Goal: Information Seeking & Learning: Understand process/instructions

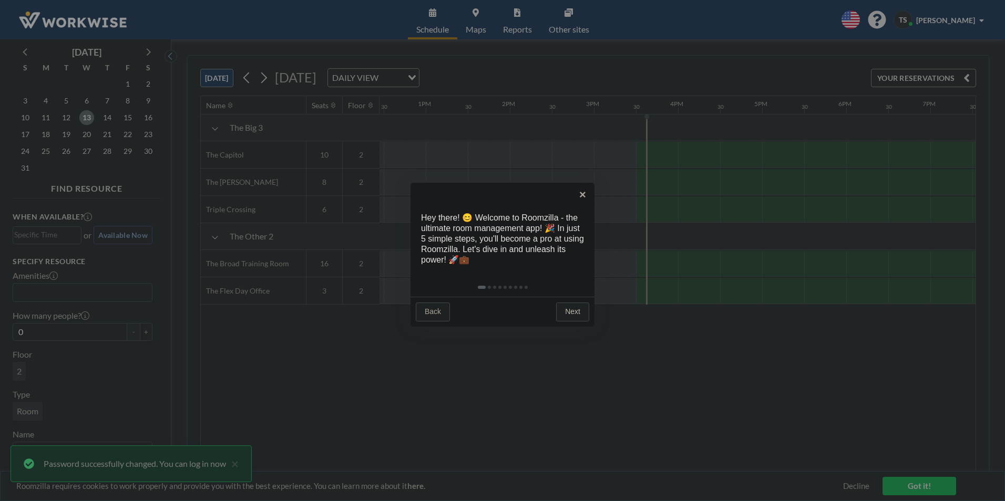
scroll to position [0, 1261]
click at [571, 313] on link "Next" at bounding box center [572, 312] width 33 height 19
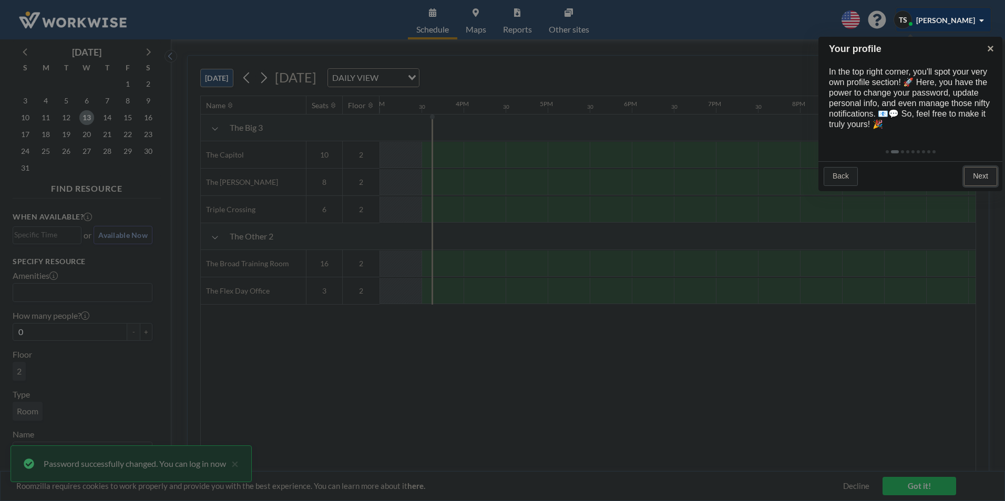
click at [981, 177] on link "Next" at bounding box center [980, 176] width 33 height 19
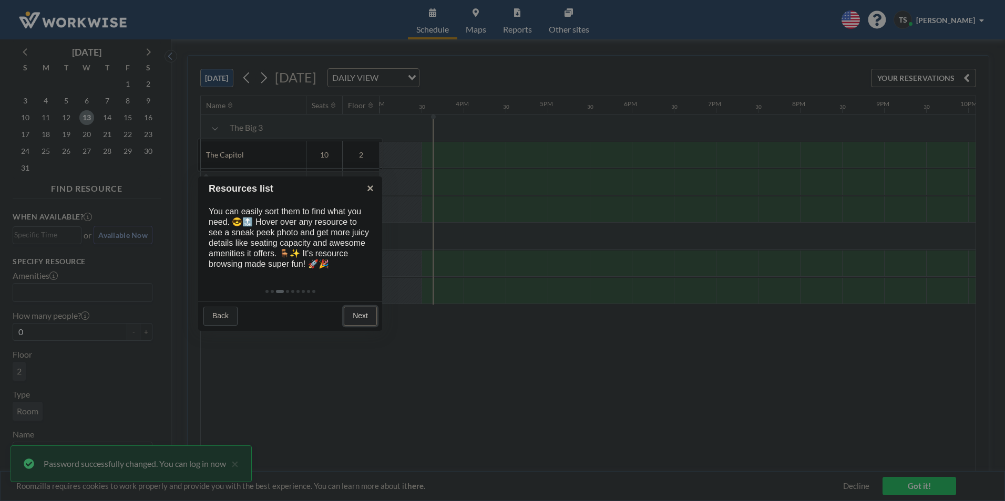
click at [357, 315] on link "Next" at bounding box center [360, 316] width 33 height 19
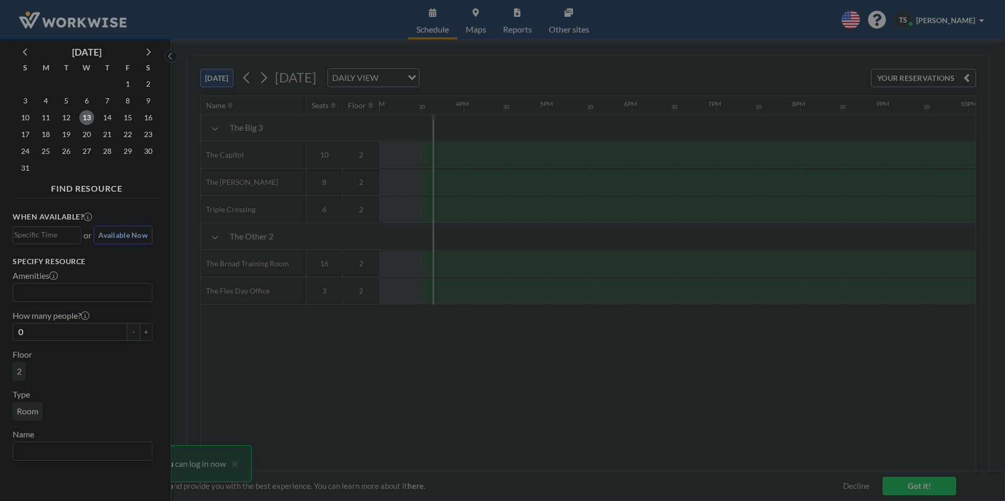
scroll to position [3, 0]
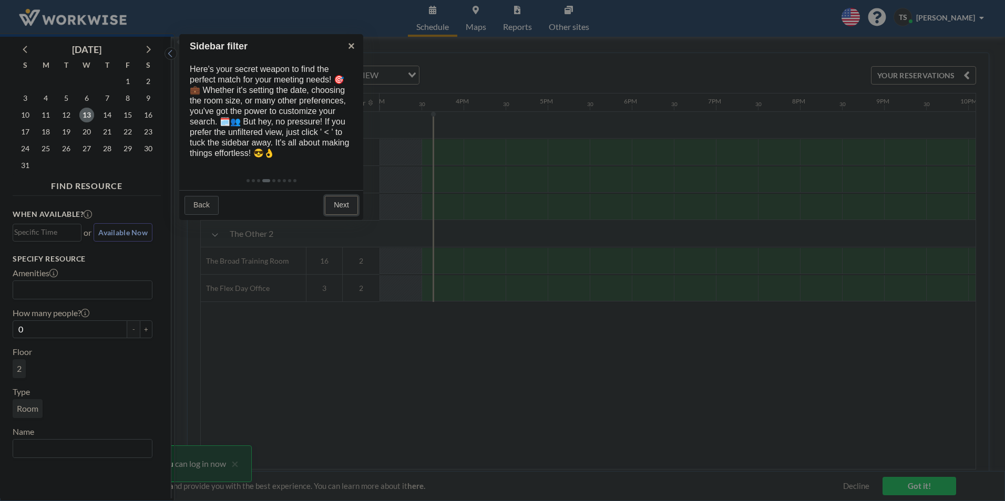
click at [349, 207] on link "Next" at bounding box center [341, 205] width 33 height 19
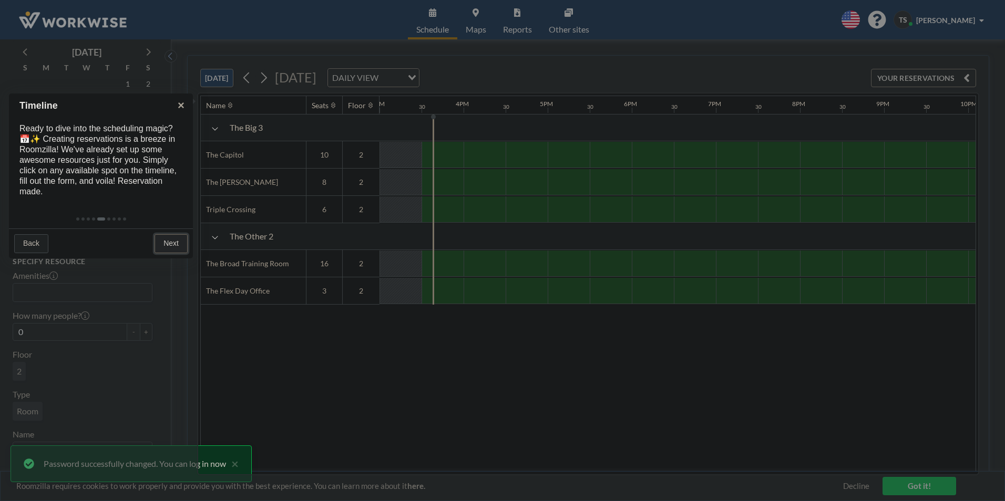
click at [177, 243] on link "Next" at bounding box center [171, 243] width 33 height 19
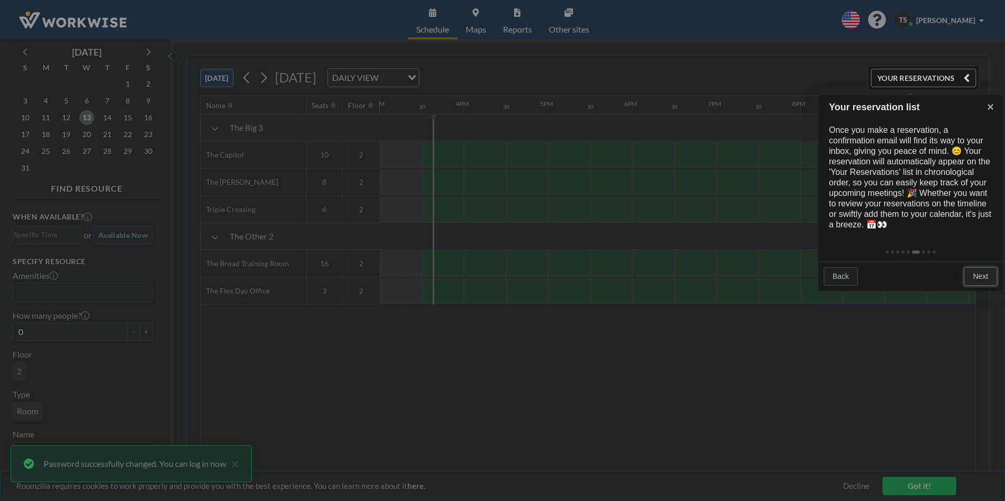
click at [985, 278] on link "Next" at bounding box center [980, 277] width 33 height 19
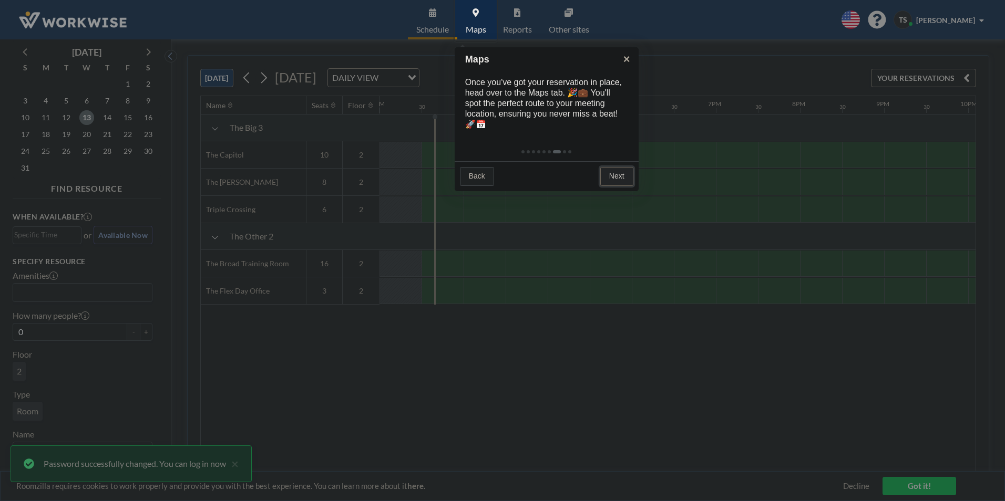
click at [618, 180] on link "Next" at bounding box center [616, 176] width 33 height 19
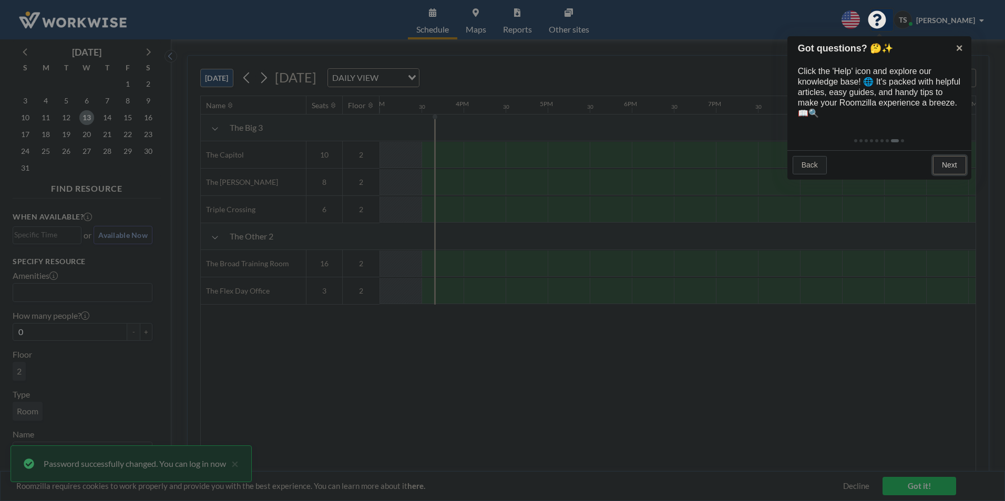
click at [941, 166] on link "Next" at bounding box center [949, 165] width 33 height 19
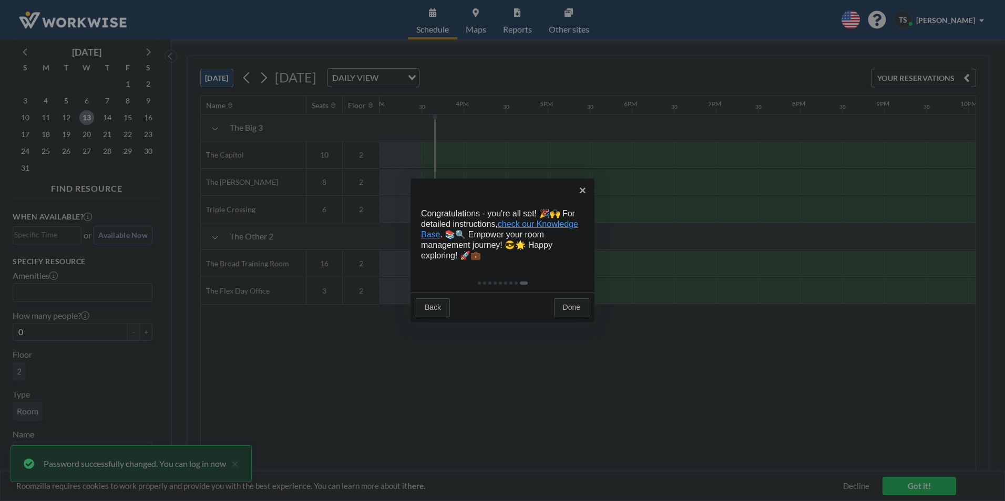
click at [553, 224] on link "check our Knowledge Base" at bounding box center [499, 229] width 157 height 19
click at [571, 306] on link "Done" at bounding box center [571, 308] width 35 height 19
